Goal: Navigation & Orientation: Find specific page/section

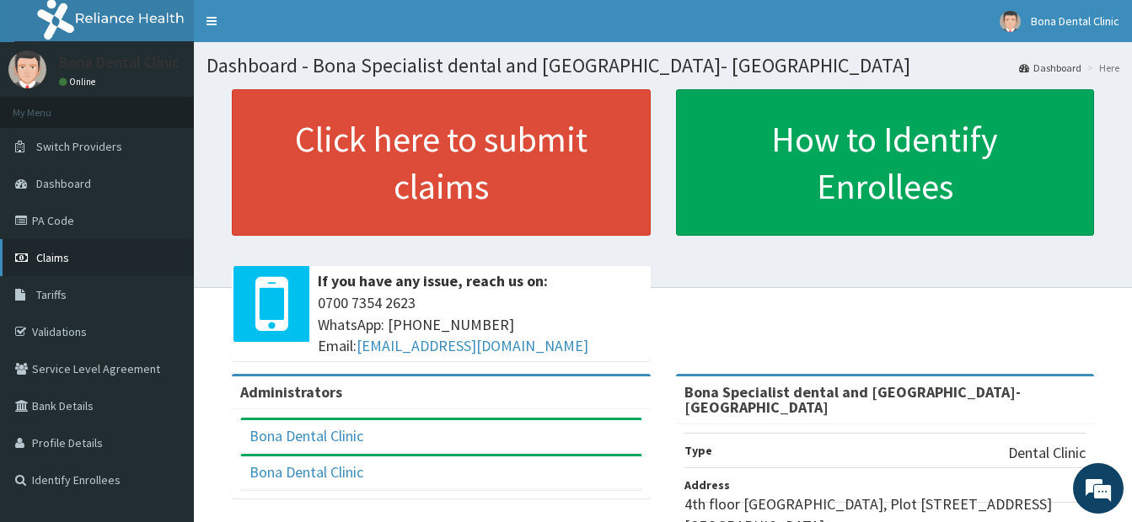
click at [64, 254] on span "Claims" at bounding box center [52, 257] width 33 height 15
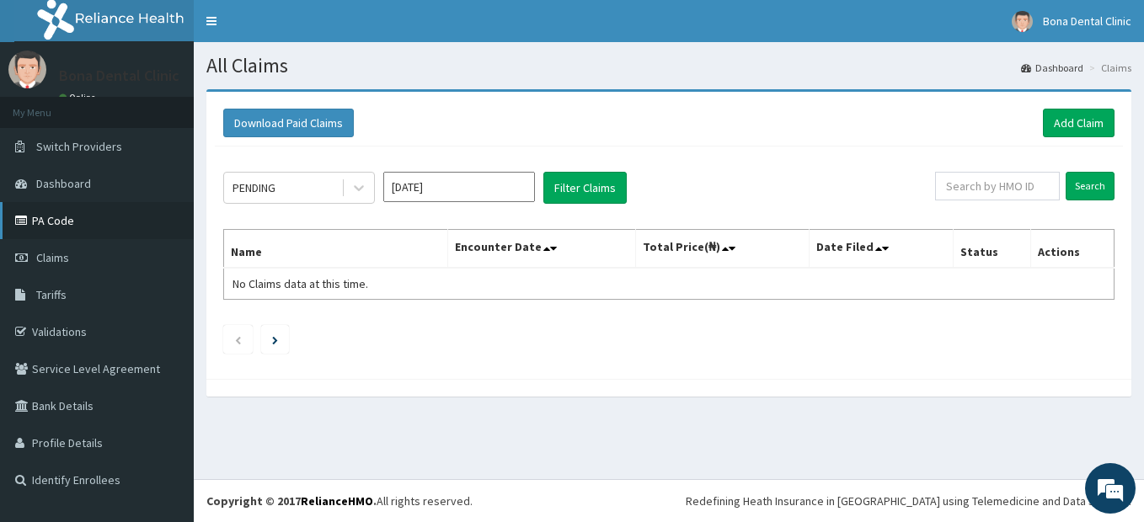
click at [37, 210] on link "PA Code" at bounding box center [97, 220] width 194 height 37
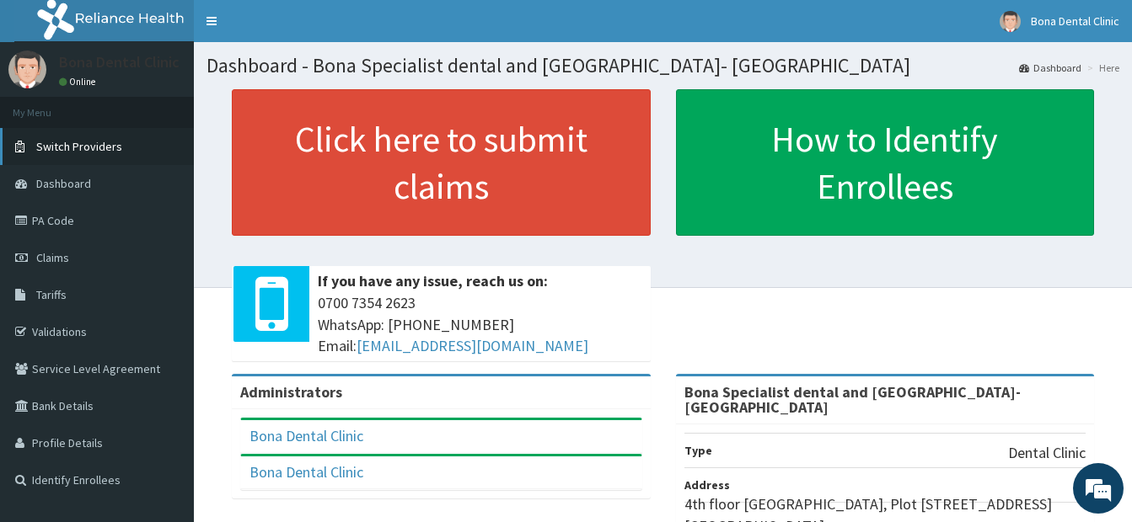
click at [99, 142] on span "Switch Providers" at bounding box center [79, 146] width 86 height 15
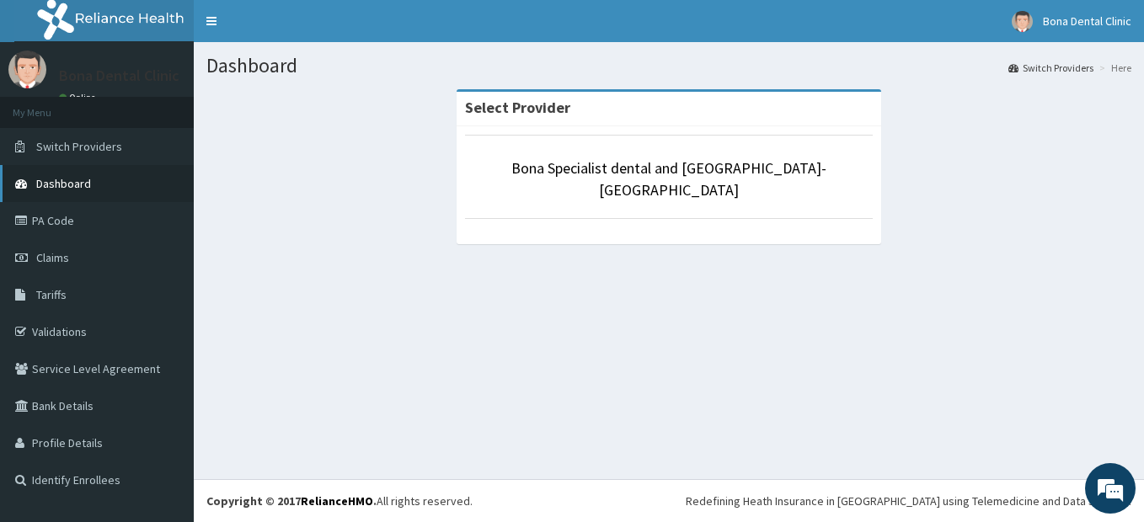
click at [73, 180] on span "Dashboard" at bounding box center [63, 183] width 55 height 15
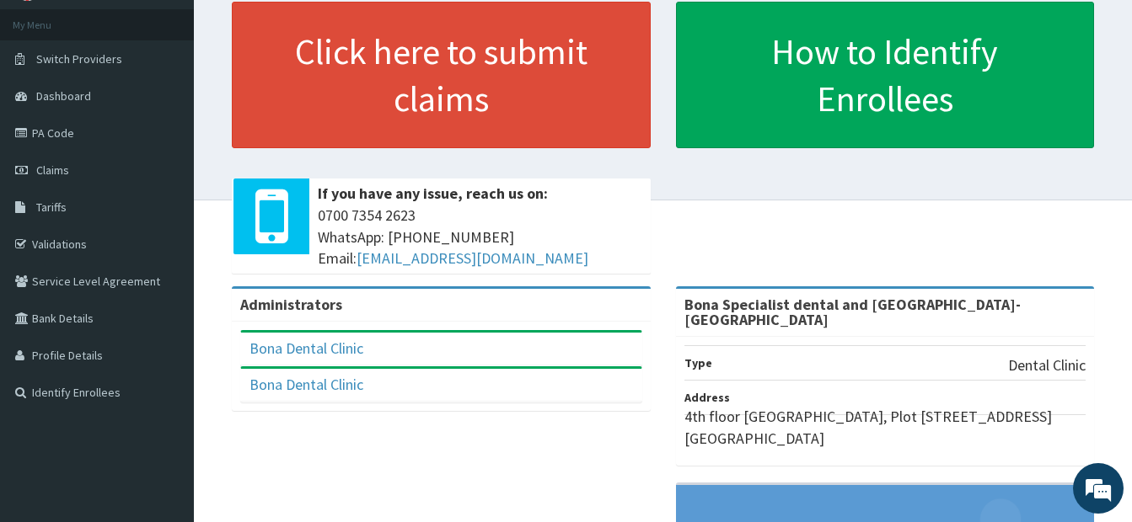
scroll to position [48, 0]
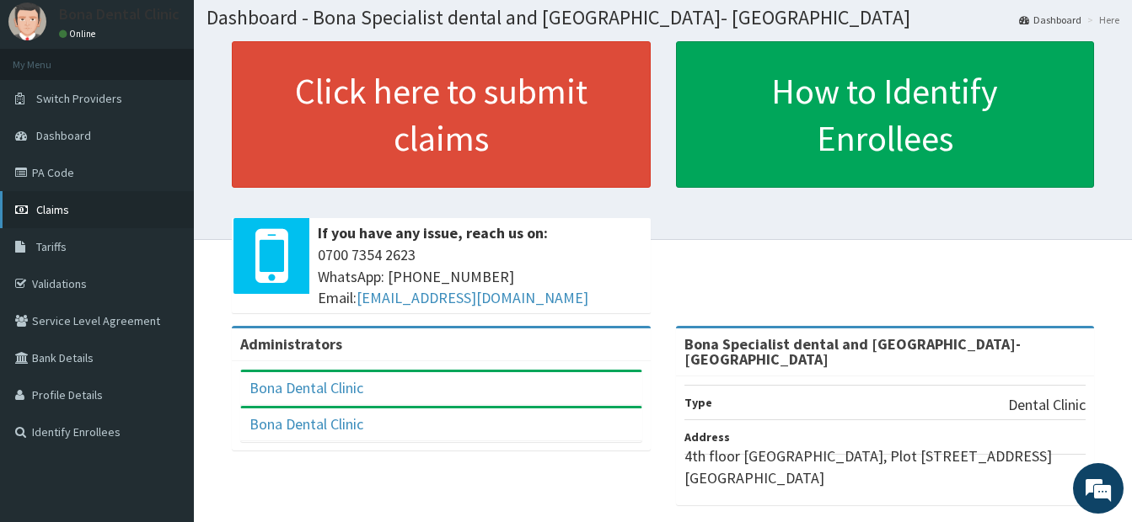
click at [52, 209] on span "Claims" at bounding box center [52, 209] width 33 height 15
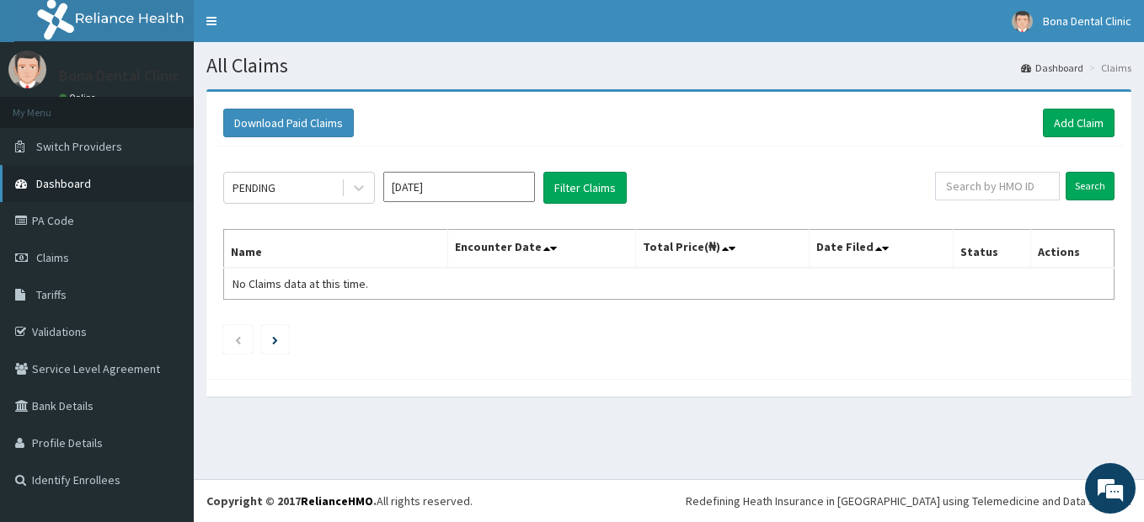
click at [67, 179] on span "Dashboard" at bounding box center [63, 183] width 55 height 15
